Goal: Task Accomplishment & Management: Contribute content

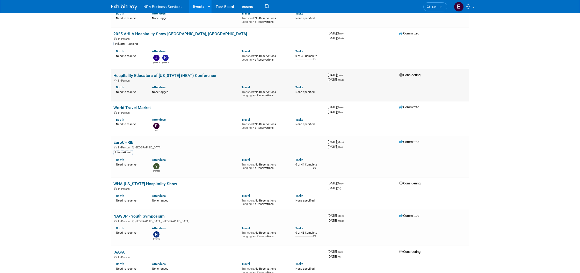
scroll to position [811, 0]
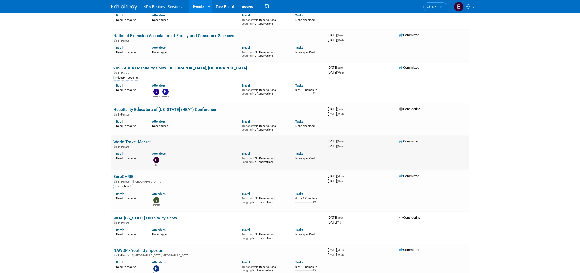
click at [402, 140] on icon at bounding box center [401, 141] width 4 height 3
click at [400, 140] on icon at bounding box center [401, 141] width 4 height 3
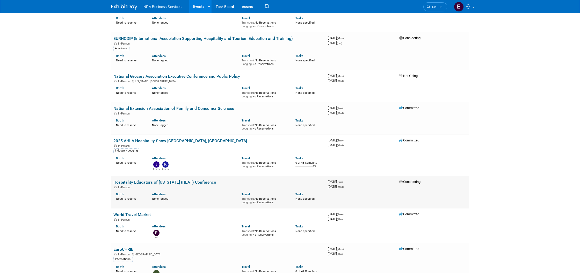
scroll to position [741, 0]
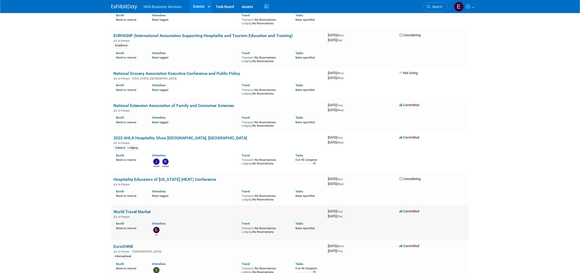
click at [136, 209] on link "World Travel Market" at bounding box center [131, 211] width 37 height 5
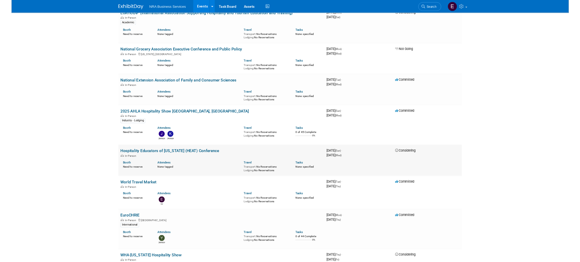
scroll to position [725, 0]
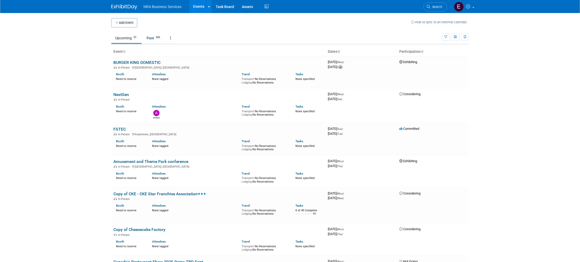
scroll to position [163, 0]
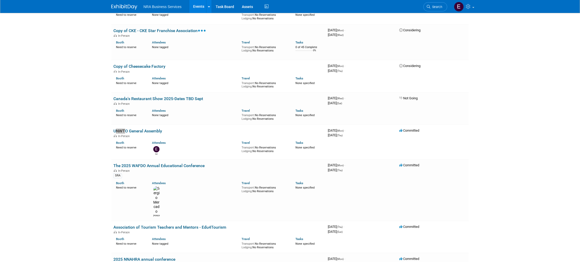
click at [140, 131] on link "UNWTO General Assembly" at bounding box center [137, 131] width 49 height 5
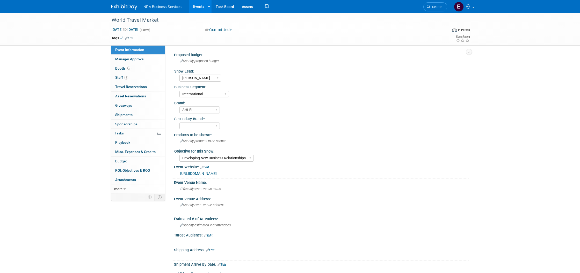
select select "Ed K"
select select "International"
select select "AHLEI"
select select "Developing New Business Relationships"
click at [232, 30] on span "button" at bounding box center [231, 30] width 2 height 1
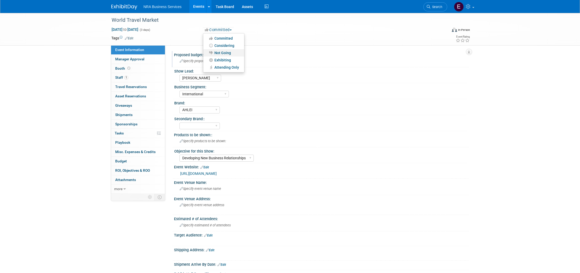
click at [228, 54] on link "Not Going" at bounding box center [223, 52] width 41 height 7
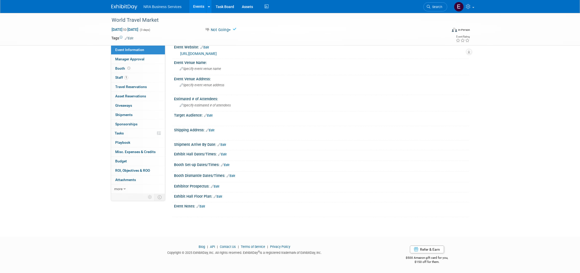
scroll to position [120, 0]
click at [117, 48] on span "Event Information" at bounding box center [129, 50] width 29 height 4
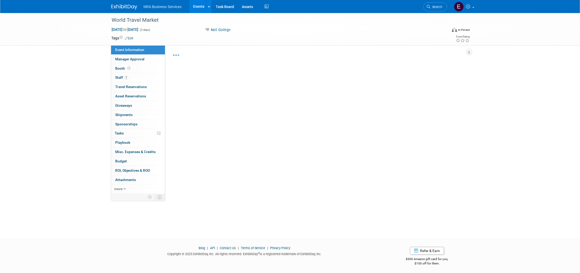
select select "[PERSON_NAME]"
select select "International"
select select "AHLEI"
select select "Developing New Business Relationships"
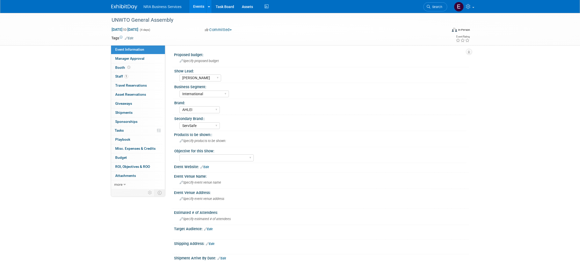
select select "[PERSON_NAME]"
select select "International"
select select "AHLEI"
select select "ServSafe"
click at [123, 29] on span "Sep 22, 2025 to Sep 25, 2025" at bounding box center [124, 29] width 27 height 5
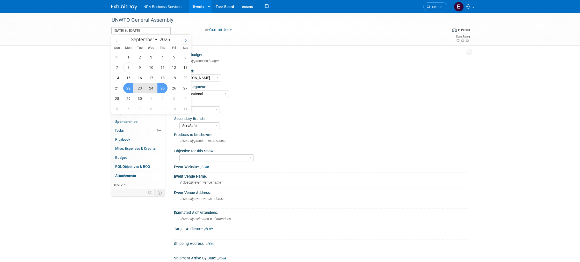
click at [184, 41] on span at bounding box center [185, 40] width 9 height 9
select select "10"
click at [173, 68] on span "7" at bounding box center [174, 67] width 10 height 10
type input "Nov 7, 2025"
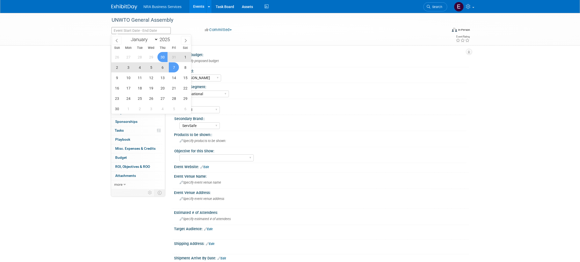
select select "8"
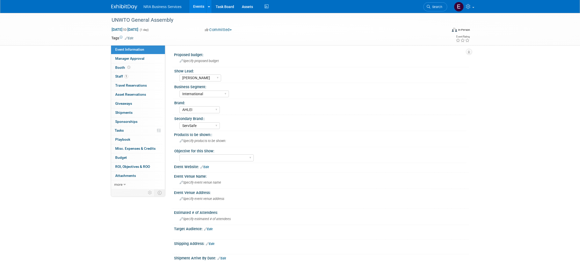
click at [192, 27] on div "Nov 7, 2025 to Nov 7, 2025 (1 day)" at bounding box center [153, 29] width 84 height 5
click at [138, 29] on span "Nov 7, 2025 to Nov 7, 2025" at bounding box center [124, 29] width 27 height 5
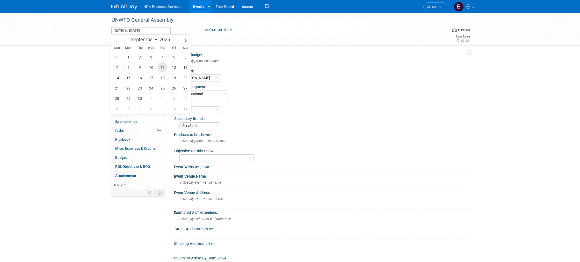
click at [162, 68] on span "11" at bounding box center [162, 67] width 10 height 10
type input "Sep 11, 2025"
click at [186, 39] on icon at bounding box center [186, 41] width 4 height 4
select select "10"
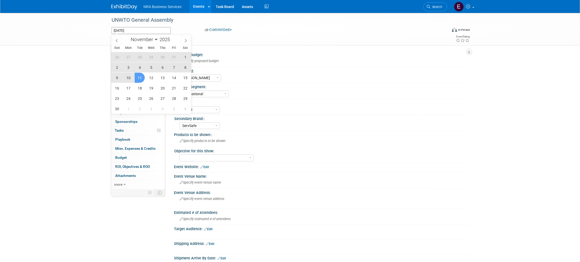
click at [139, 77] on span "11" at bounding box center [140, 78] width 10 height 10
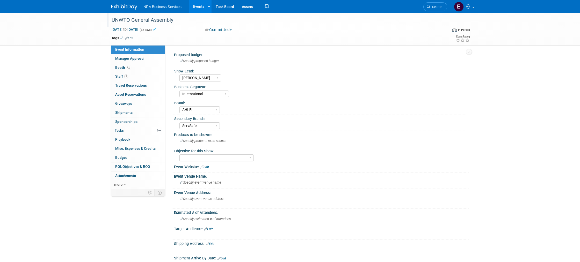
click at [117, 27] on div "UNWTO General Assembly" at bounding box center [275, 20] width 336 height 14
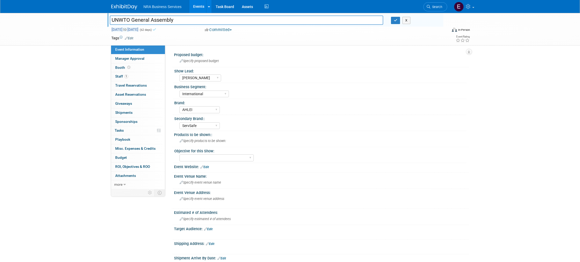
click at [119, 30] on span "Sep 11, 2025 to Nov 11, 2025" at bounding box center [124, 29] width 27 height 5
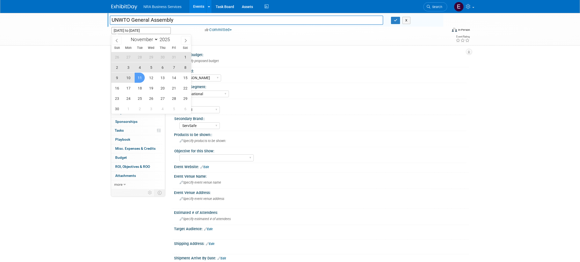
click at [176, 66] on span "7" at bounding box center [174, 67] width 10 height 10
type input "[DATE]"
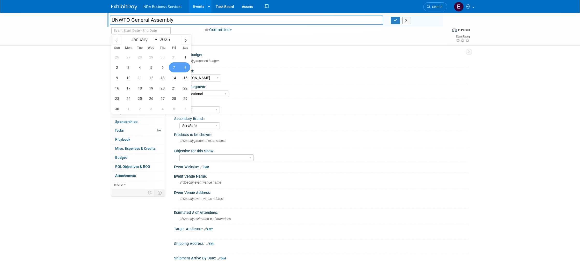
click at [240, 58] on div "Specify proposed budget" at bounding box center [321, 61] width 287 height 8
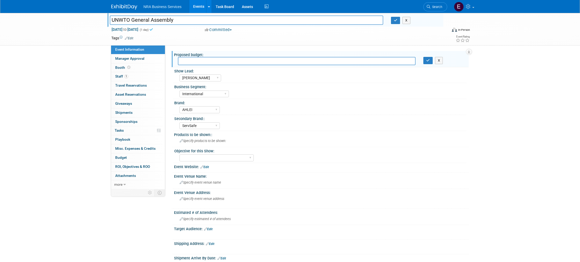
click at [41, 95] on div "UNWTO General Assembly UNWTO General Assembly X Nov 7, 2025 to Nov 7, 2025 (1 d…" at bounding box center [290, 177] width 580 height 328
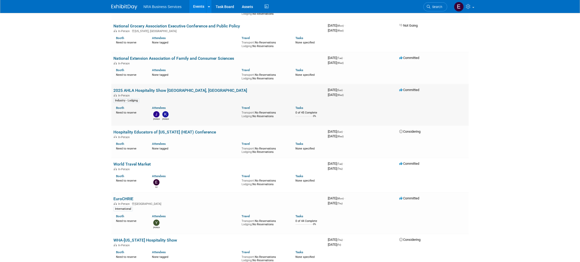
scroll to position [755, 0]
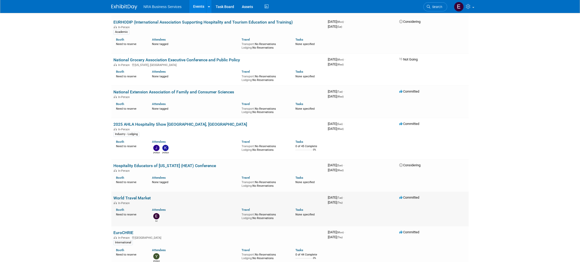
click at [139, 196] on link "World Travel Market" at bounding box center [131, 198] width 37 height 5
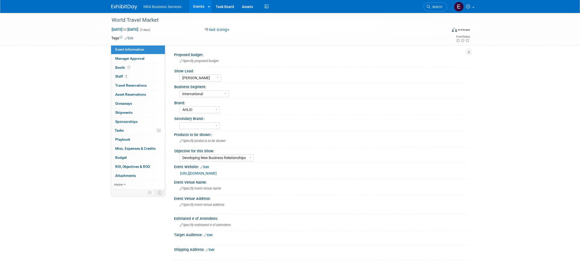
select select "[PERSON_NAME]"
select select "International"
select select "AHLEI"
select select "Developing New Business Relationships"
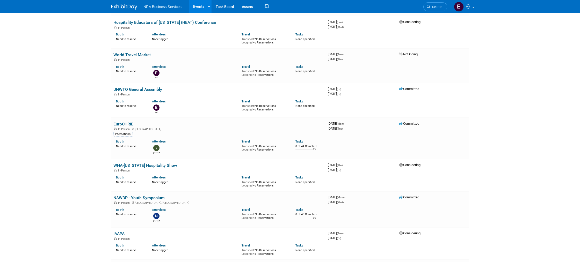
scroll to position [826, 0]
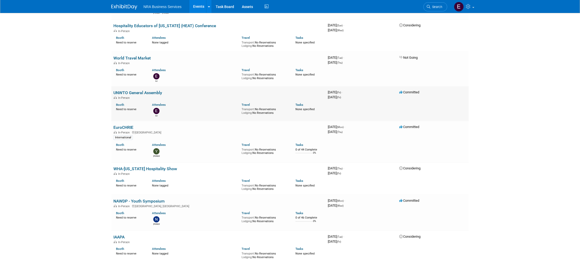
click at [139, 93] on link "UNWTO General Assembly" at bounding box center [137, 92] width 49 height 5
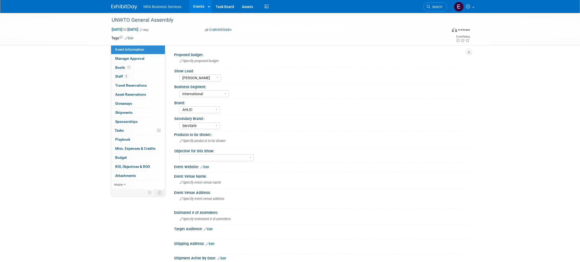
select select "[PERSON_NAME]"
select select "International"
select select "AHLEI"
select select "ServSafe"
click at [138, 29] on span "Nov 7, 2025 to Nov 7, 2025" at bounding box center [124, 29] width 27 height 5
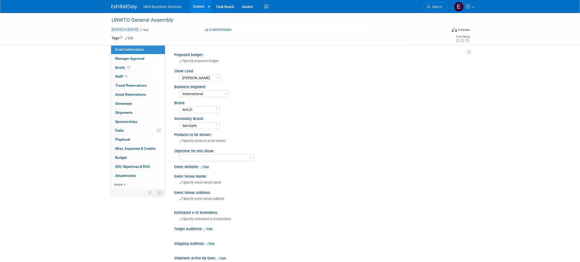
type input "Nov 7, 2025"
select select "10"
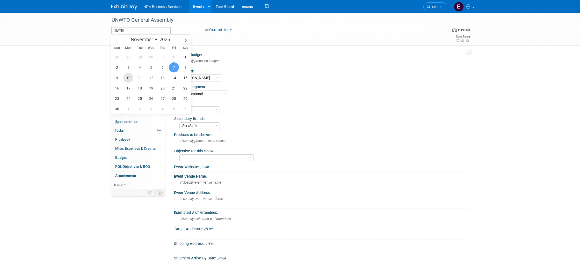
click at [127, 76] on span "10" at bounding box center [128, 78] width 10 height 10
type input "Nov 10, 2025"
click at [285, 53] on div "Proposed budget:" at bounding box center [321, 54] width 295 height 6
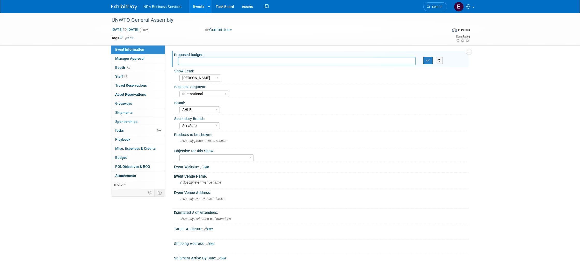
click at [123, 3] on div at bounding box center [127, 5] width 32 height 10
click at [123, 6] on img at bounding box center [124, 6] width 26 height 5
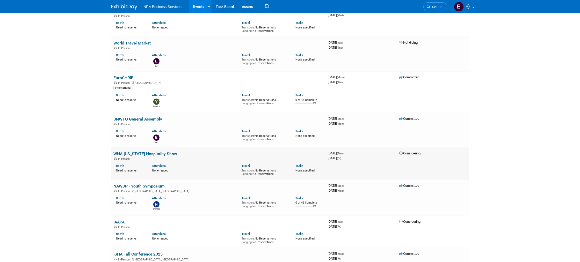
scroll to position [839, 0]
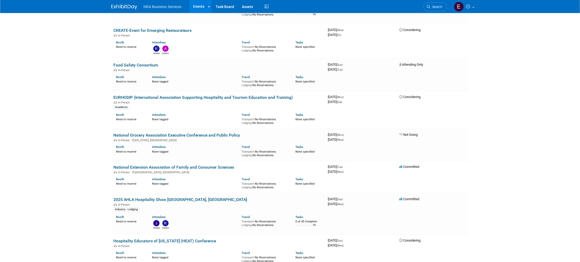
scroll to position [0, 0]
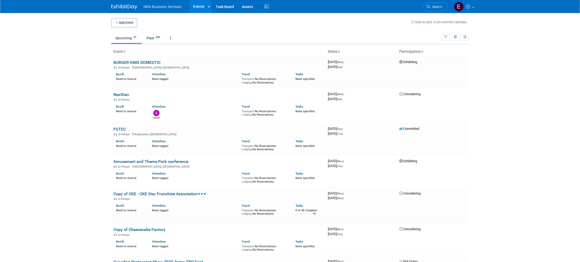
click at [122, 23] on button "Add Event" at bounding box center [124, 22] width 26 height 9
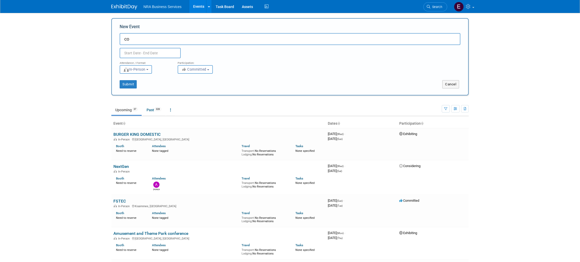
type input "c"
type input "CONPEHT"
click at [129, 51] on input "text" at bounding box center [150, 53] width 61 height 10
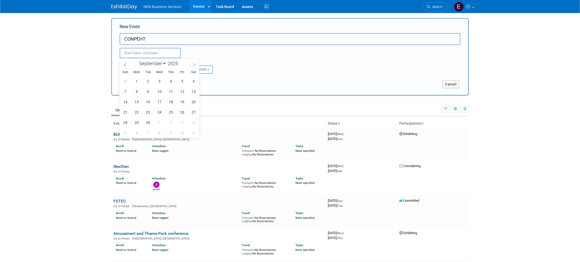
click at [193, 65] on icon at bounding box center [194, 65] width 4 height 4
select select "9"
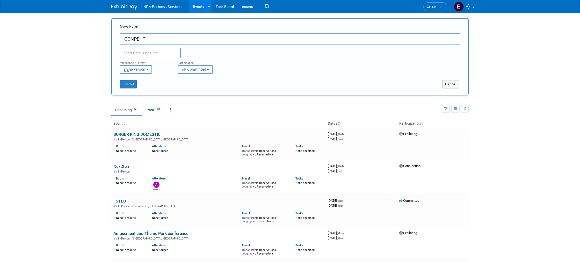
click at [136, 113] on link "Upcoming 37" at bounding box center [126, 110] width 30 height 10
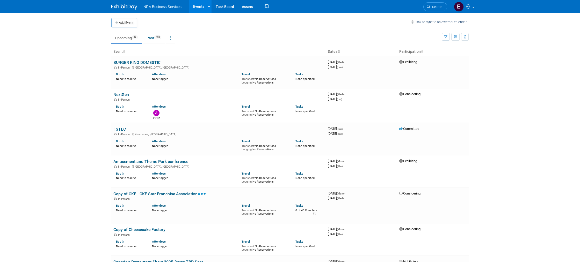
click at [39, 40] on body "NRA Business Services Events Add Event Bulk Upload Events Shareable Event Board…" at bounding box center [290, 131] width 580 height 262
click at [120, 20] on button "Add Event" at bounding box center [124, 22] width 26 height 9
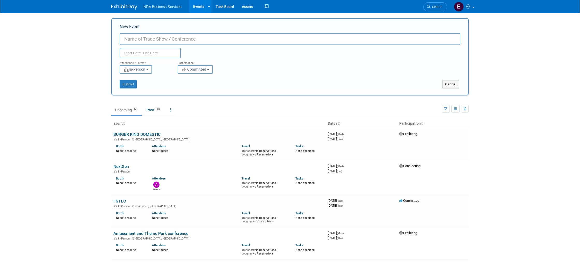
click at [145, 41] on input "New Event" at bounding box center [290, 39] width 341 height 12
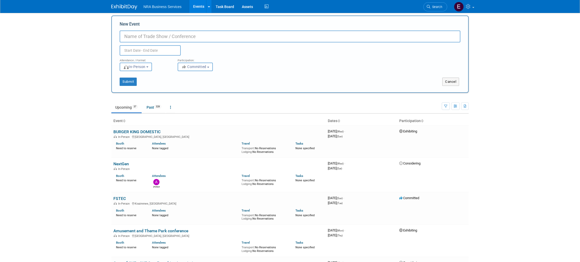
scroll to position [3, 0]
type input "CONPEHT"
click at [144, 50] on input "text" at bounding box center [150, 50] width 61 height 10
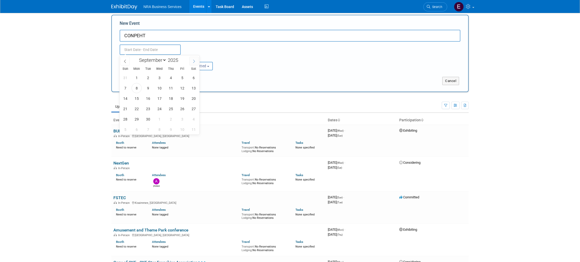
click at [194, 62] on icon at bounding box center [194, 62] width 4 height 4
select select "9"
click at [137, 110] on span "20" at bounding box center [136, 109] width 10 height 10
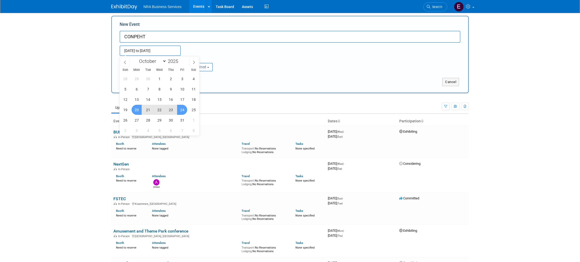
click at [185, 111] on span "24" at bounding box center [182, 110] width 10 height 10
type input "Oct 20, 2025 to Oct 24, 2025"
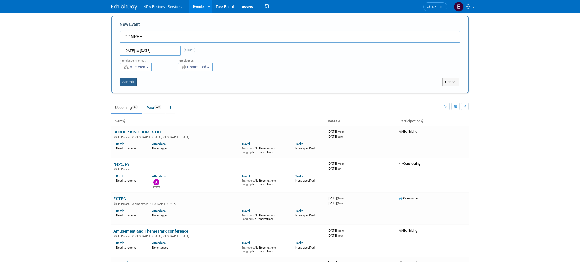
click at [131, 83] on button "Submit" at bounding box center [128, 82] width 17 height 8
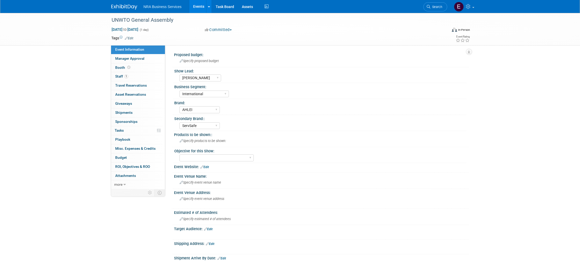
select select "[PERSON_NAME]"
select select "International"
select select "AHLEI"
select select "ServSafe"
click at [179, 75] on select "Sergio M Guy W Shane Q Shane R Alisha G Kay A Catherine V Renee H Chip R Robin …" at bounding box center [200, 78] width 42 height 7
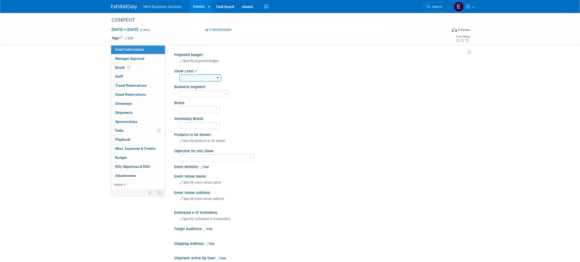
click at [179, 75] on select "Sergio M Guy W Shane Q Shane R Alisha G Kay A Catherine V Renee H Chip R Robin …" at bounding box center [200, 78] width 42 height 7
select select "CC"
click option "CC" at bounding box center [0, 0] width 0 height 0
click at [120, 7] on img at bounding box center [124, 6] width 26 height 5
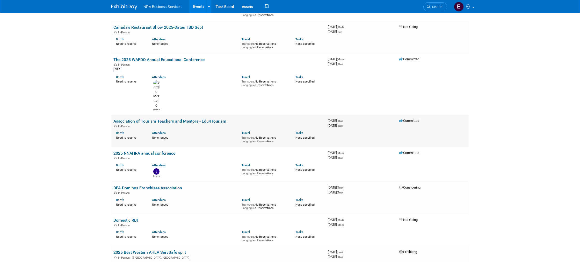
scroll to position [233, 0]
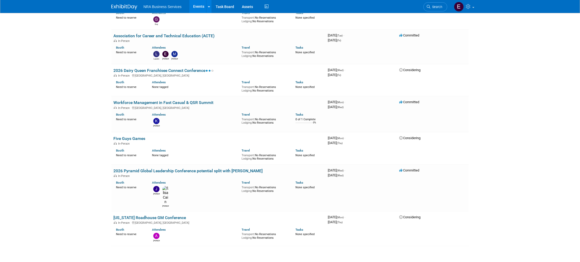
scroll to position [510, 0]
